Goal: Task Accomplishment & Management: Use online tool/utility

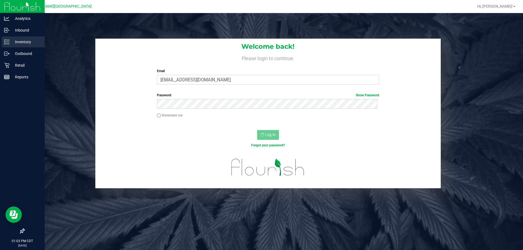
click at [5, 44] on icon at bounding box center [6, 41] width 5 height 5
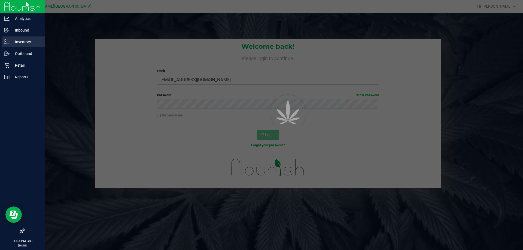
click at [5, 42] on icon at bounding box center [4, 41] width 1 height 1
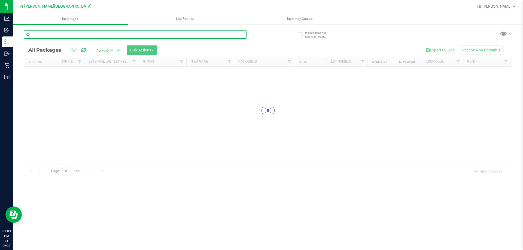
click at [63, 36] on input "text" at bounding box center [135, 35] width 223 height 8
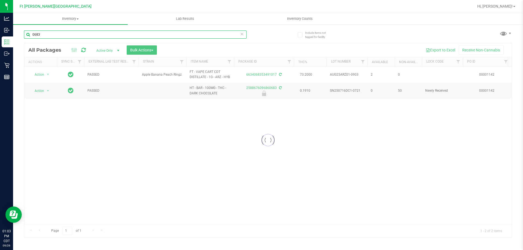
type input "0683"
click at [43, 88] on div at bounding box center [268, 140] width 488 height 194
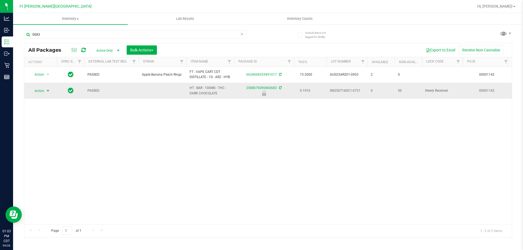
click at [40, 96] on td "Action Action Edit attributes Global inventory Locate package Package audit log…" at bounding box center [40, 91] width 33 height 16
click at [41, 90] on span "Action" at bounding box center [37, 91] width 15 height 8
click at [45, 151] on li "Unlock package" at bounding box center [47, 155] width 35 height 8
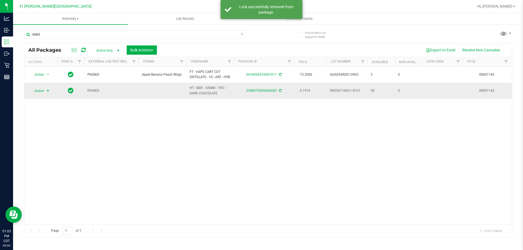
click at [42, 92] on span "Action" at bounding box center [37, 91] width 15 height 8
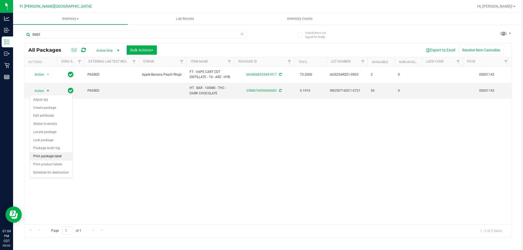
click at [57, 154] on li "Print package label" at bounding box center [51, 157] width 42 height 8
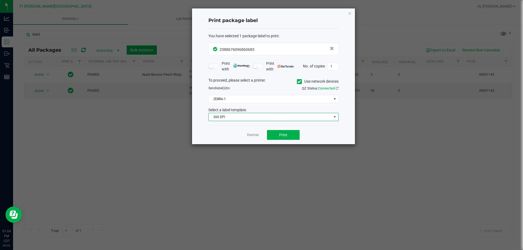
click at [236, 119] on span "300 DPI" at bounding box center [270, 117] width 123 height 8
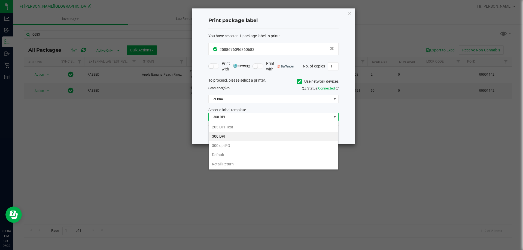
scroll to position [8, 130]
click at [227, 128] on li "203 DPI Test" at bounding box center [274, 127] width 130 height 9
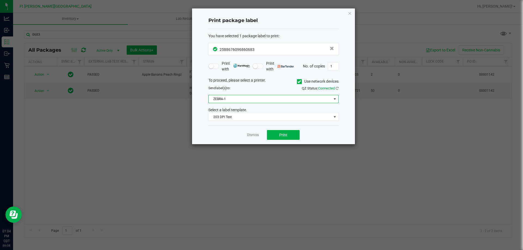
click at [236, 100] on span "ZEBRA-1" at bounding box center [270, 99] width 123 height 8
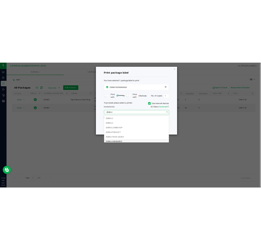
scroll to position [10, 0]
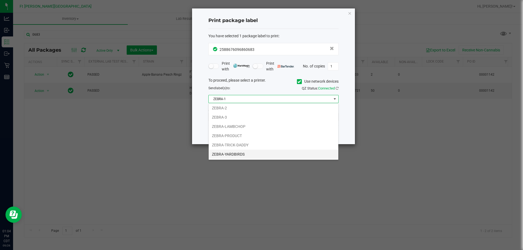
click at [232, 152] on li "ZEBRA-YARDBIRDS" at bounding box center [274, 154] width 130 height 9
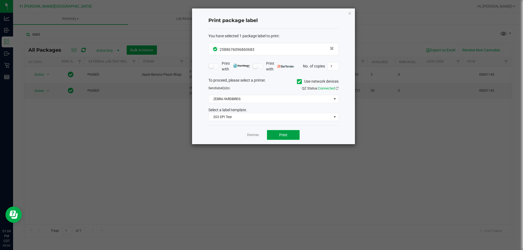
click at [277, 135] on button "Print" at bounding box center [283, 135] width 33 height 10
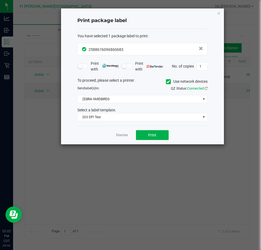
drag, startPoint x: 123, startPoint y: 136, endPoint x: 111, endPoint y: 141, distance: 12.3
click at [123, 136] on link "Dismiss" at bounding box center [122, 135] width 12 height 5
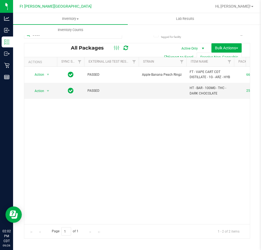
click at [108, 148] on div "Action Action Adjust qty Create package Edit attributes Global inventory Locate…" at bounding box center [137, 145] width 226 height 157
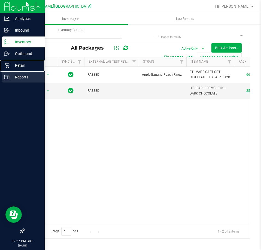
drag, startPoint x: 3, startPoint y: 65, endPoint x: 29, endPoint y: 76, distance: 27.5
click at [4, 66] on div "Retail" at bounding box center [23, 65] width 43 height 11
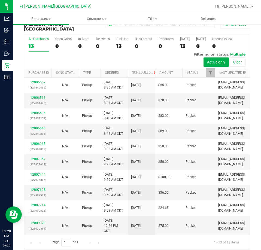
click at [85, 53] on div "All Purchases 13 Open Carts 0 In Store 0 Deliveries 0 PickUps 13 Back-orders 0 …" at bounding box center [137, 51] width 226 height 33
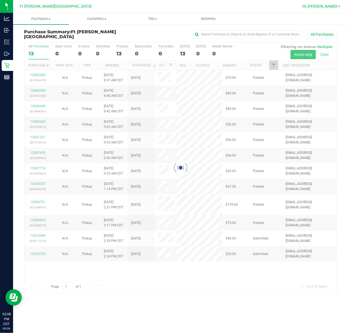
click at [330, 8] on span "Hi, [PERSON_NAME]!" at bounding box center [319, 6] width 35 height 4
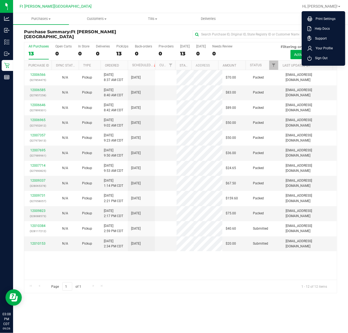
click at [322, 59] on span "Sign Out" at bounding box center [320, 57] width 16 height 5
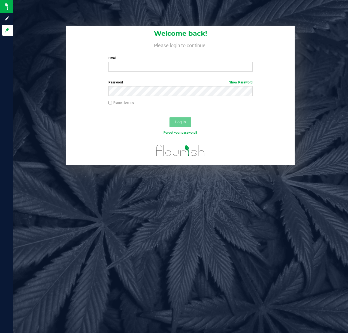
drag, startPoint x: 148, startPoint y: 78, endPoint x: 144, endPoint y: 72, distance: 6.5
click at [146, 77] on form "Welcome back! Please login to continue. Email Required Please format your email…" at bounding box center [180, 95] width 220 height 139
click at [145, 69] on input "Email" at bounding box center [180, 67] width 144 height 10
type input "[EMAIL_ADDRESS][DOMAIN_NAME]"
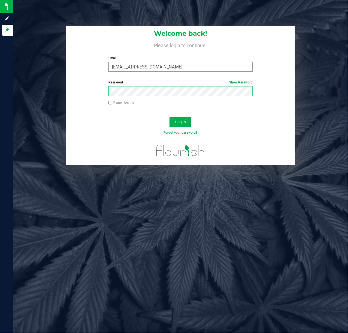
click at [169, 117] on button "Log In" at bounding box center [180, 122] width 22 height 10
